Goal: Use online tool/utility: Use online tool/utility

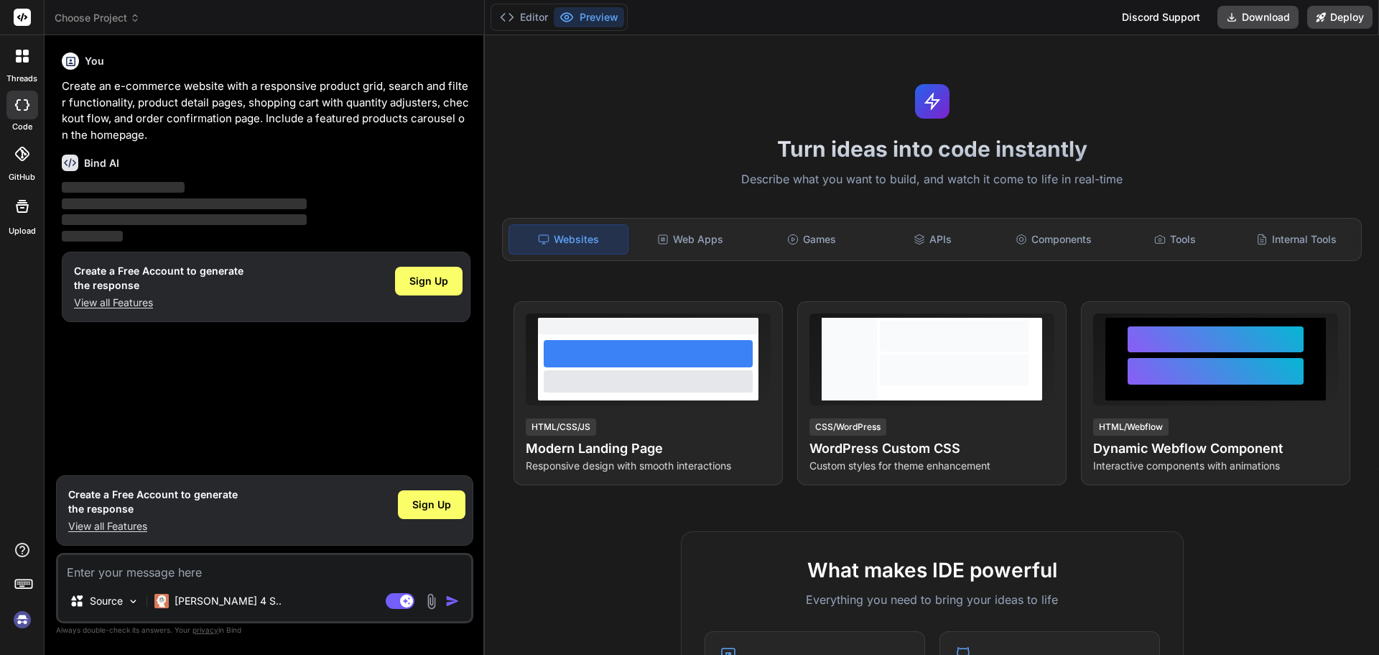
type textarea "x"
click at [452, 607] on img "button" at bounding box center [452, 600] width 14 height 14
click at [678, 241] on div "Web Apps" at bounding box center [691, 239] width 119 height 30
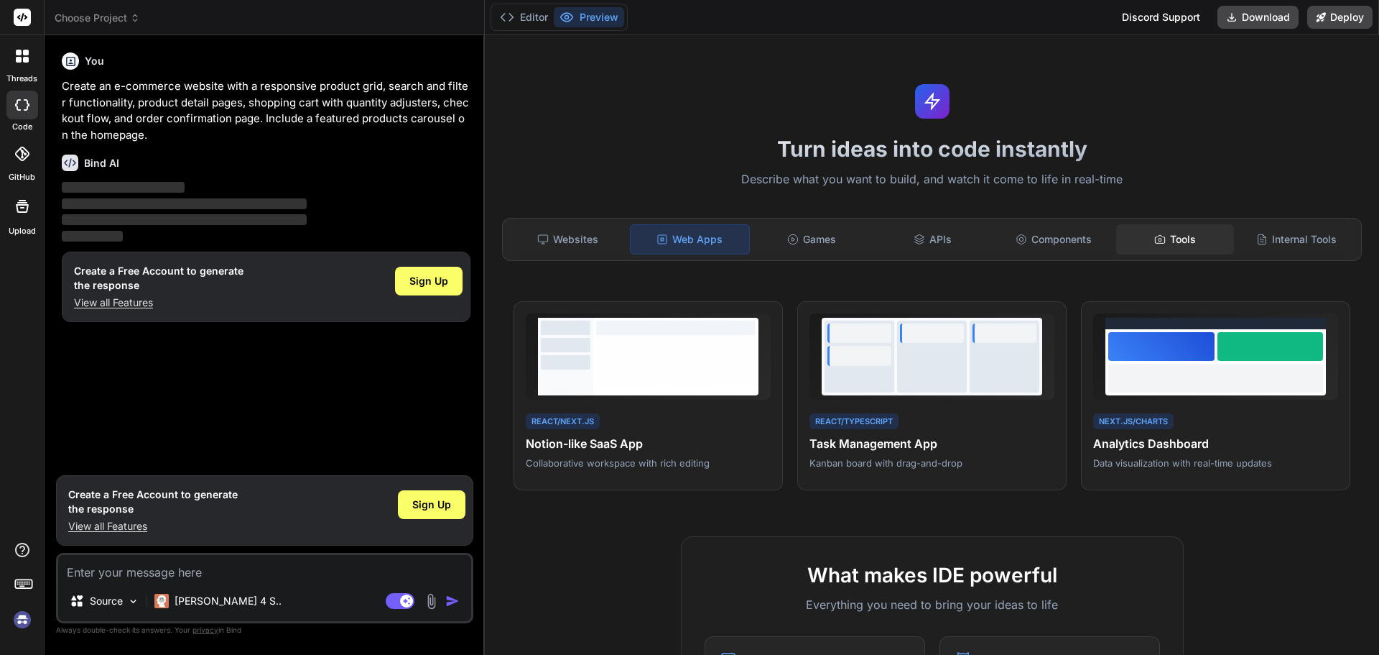
click at [1188, 249] on div "Tools" at bounding box center [1176, 239] width 119 height 30
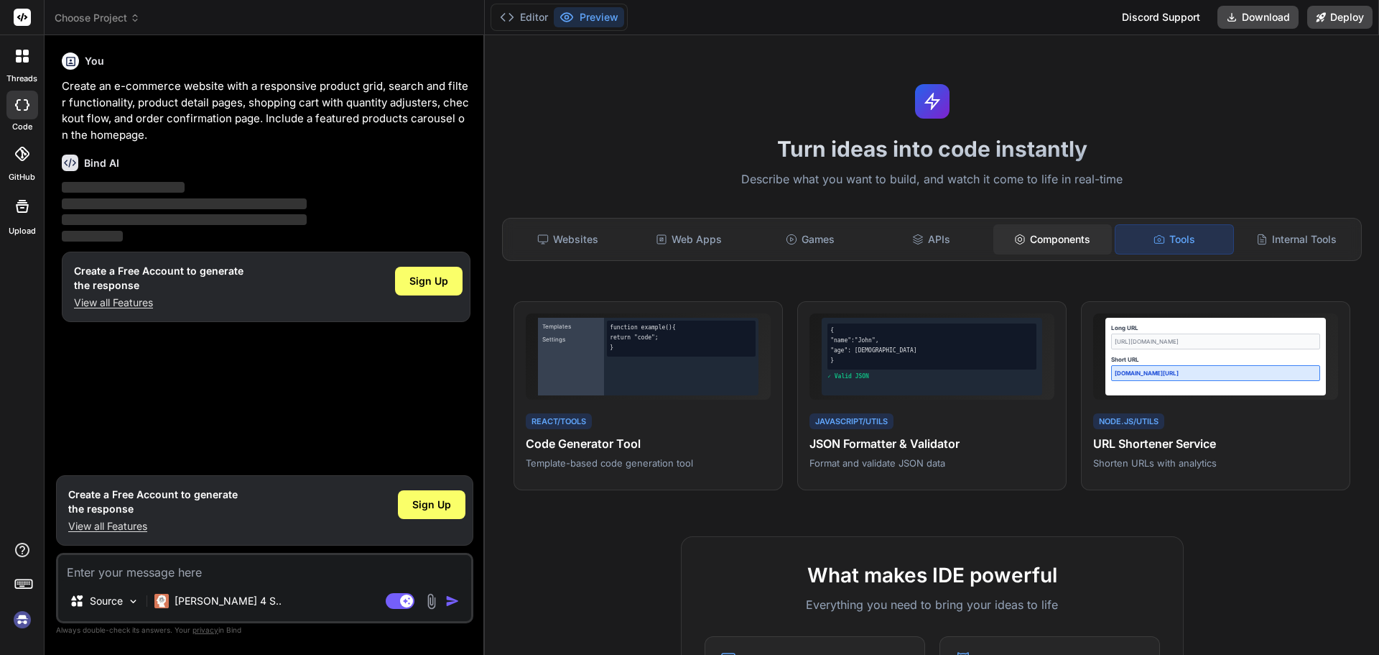
click at [1068, 248] on div "Components" at bounding box center [1053, 239] width 119 height 30
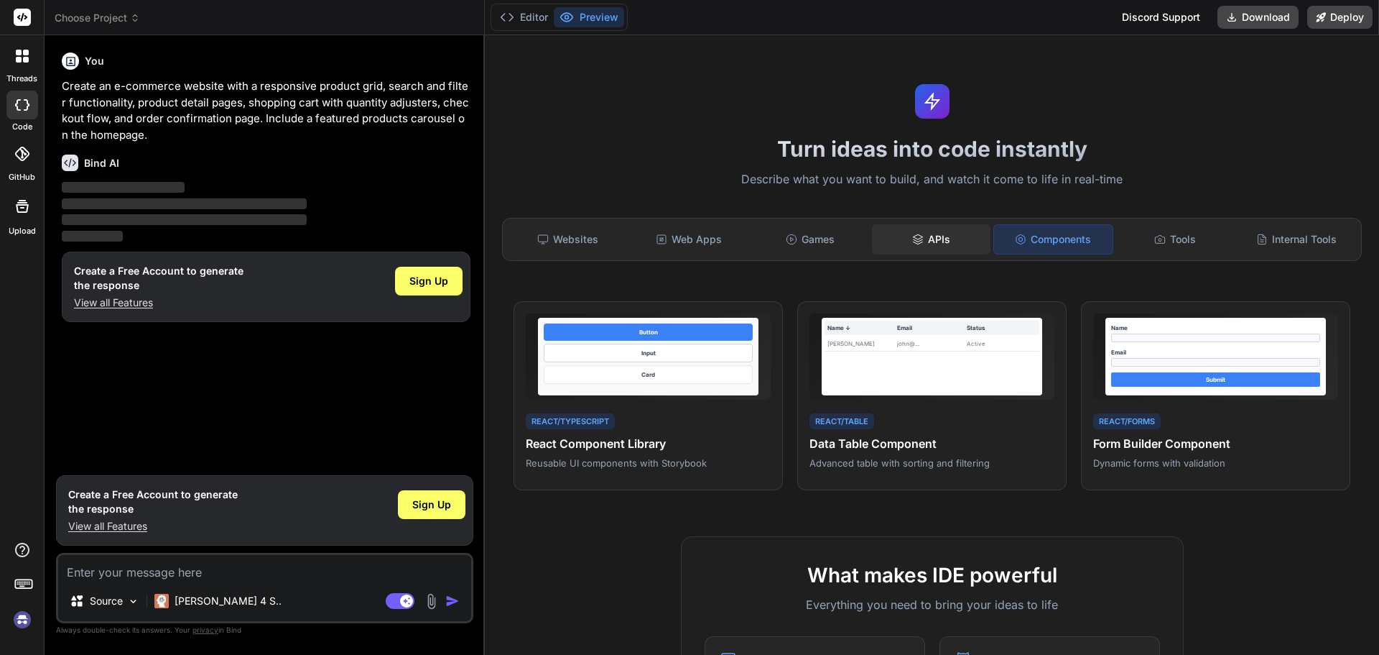
click at [935, 241] on div "APIs" at bounding box center [931, 239] width 119 height 30
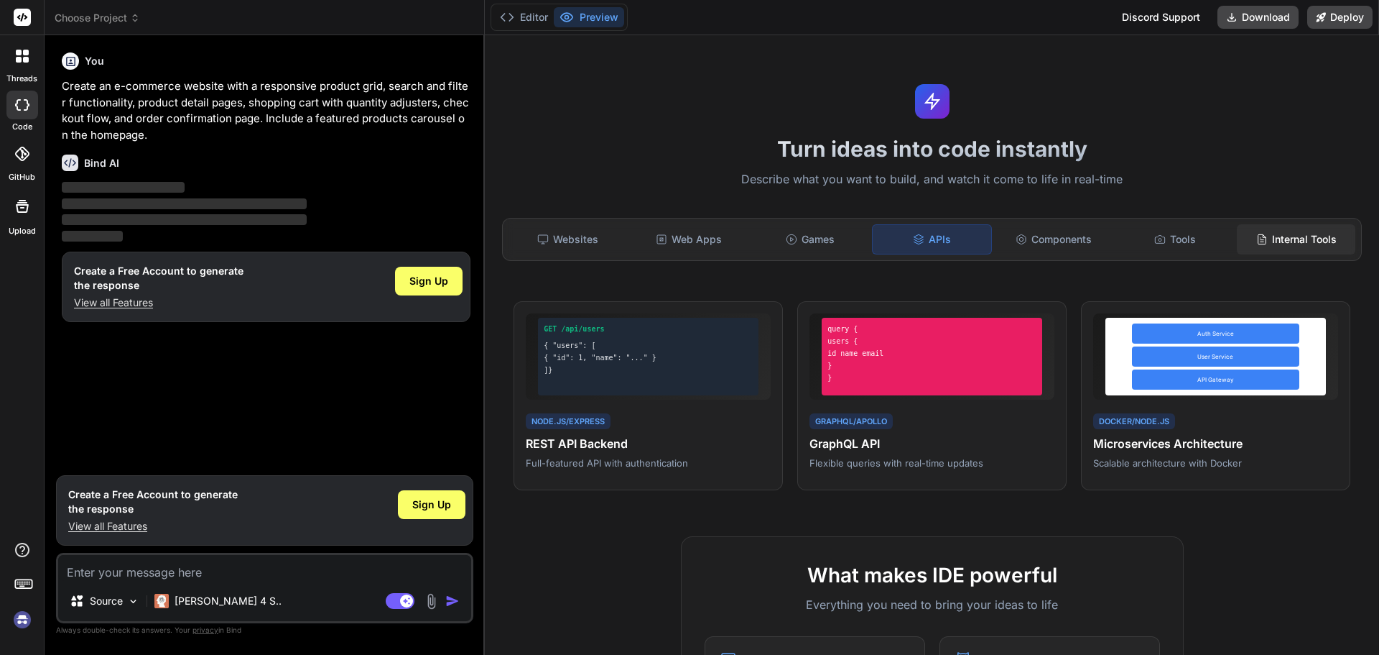
click at [1277, 241] on div "Internal Tools" at bounding box center [1296, 239] width 119 height 30
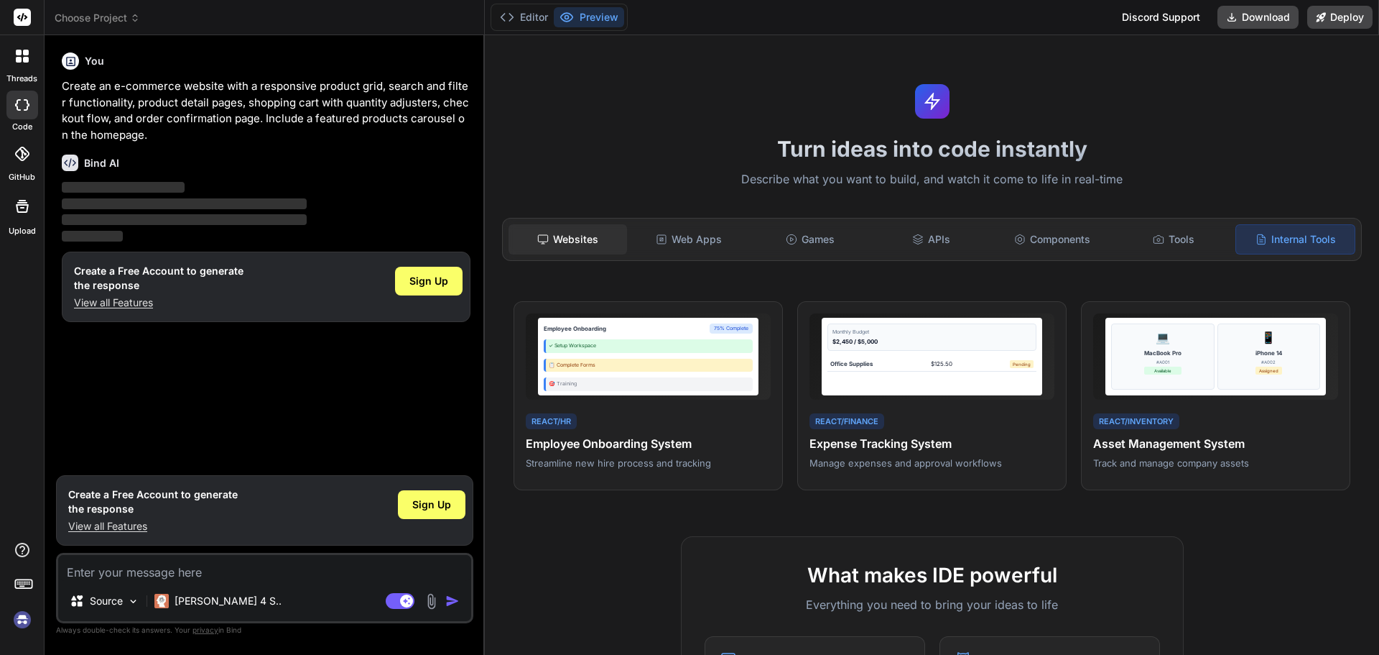
click at [601, 239] on div "Websites" at bounding box center [568, 239] width 119 height 30
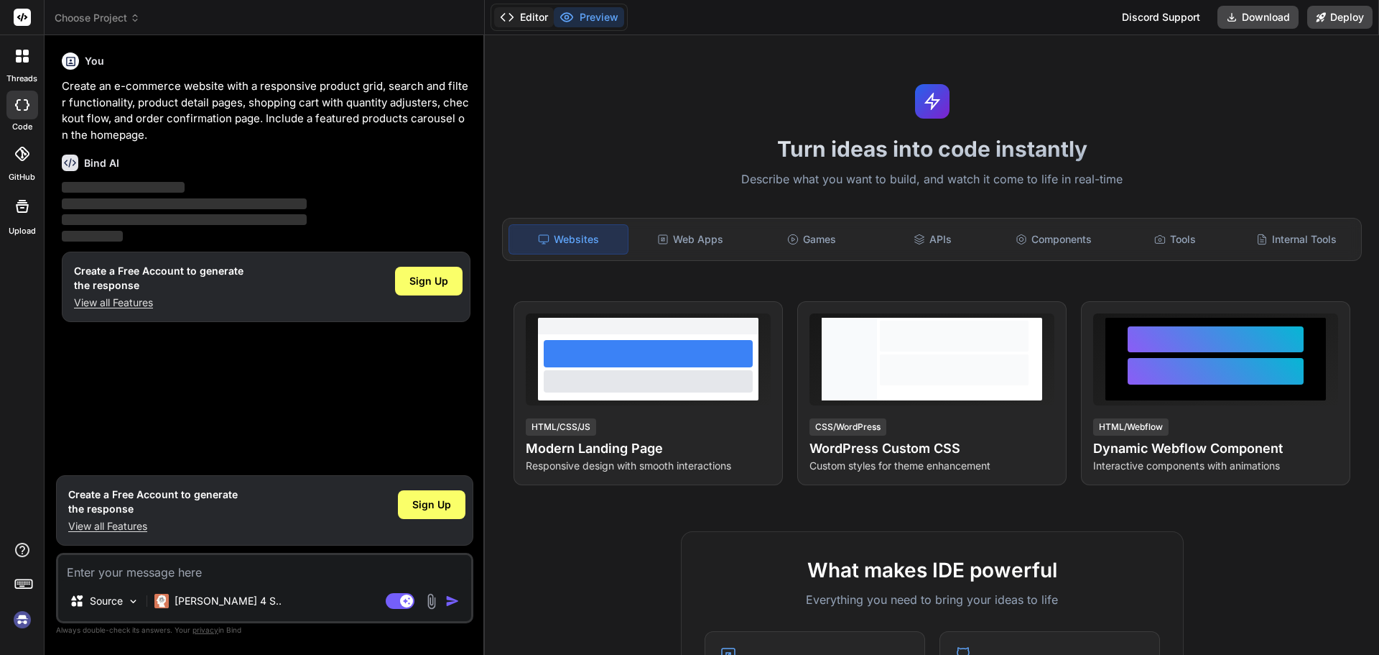
click at [539, 22] on button "Editor" at bounding box center [524, 17] width 60 height 20
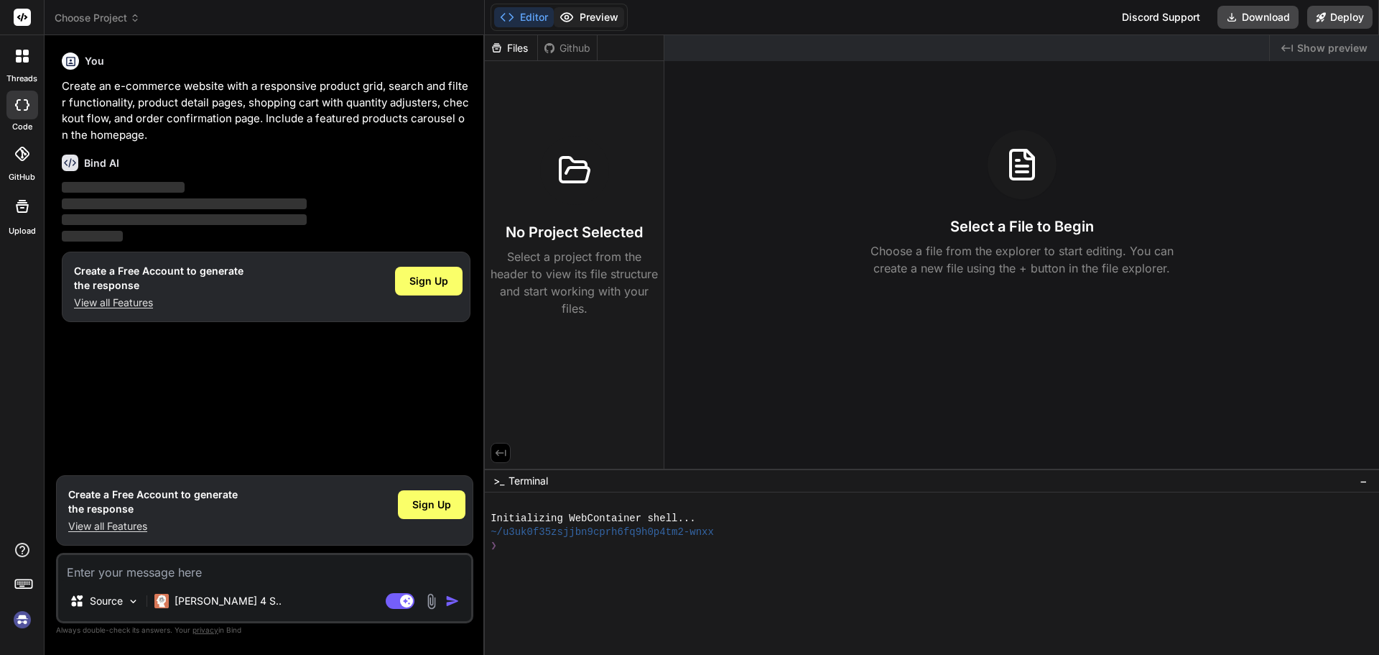
click at [573, 20] on icon at bounding box center [567, 17] width 14 height 14
